Goal: Information Seeking & Learning: Learn about a topic

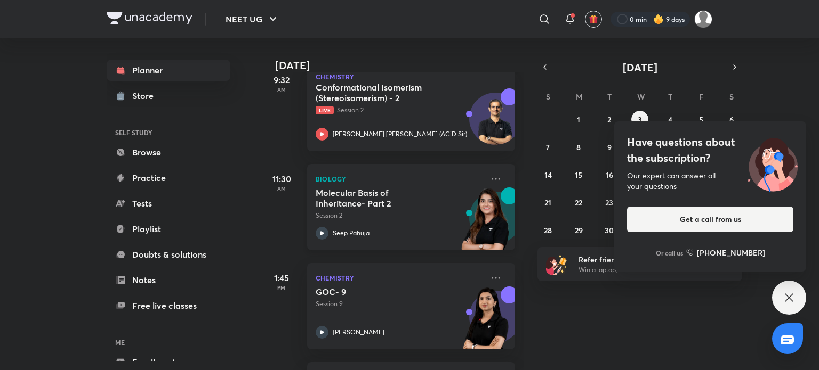
scroll to position [270, 0]
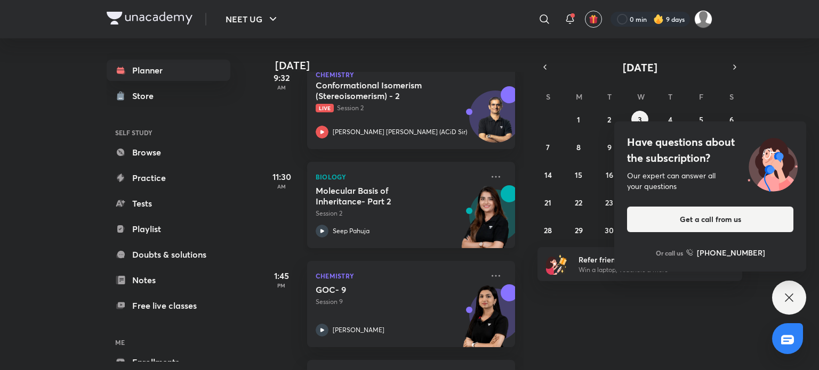
click at [428, 201] on h5 "Molecular Basis of Inheritance- Part 2" at bounding box center [381, 195] width 133 height 21
